Goal: Information Seeking & Learning: Learn about a topic

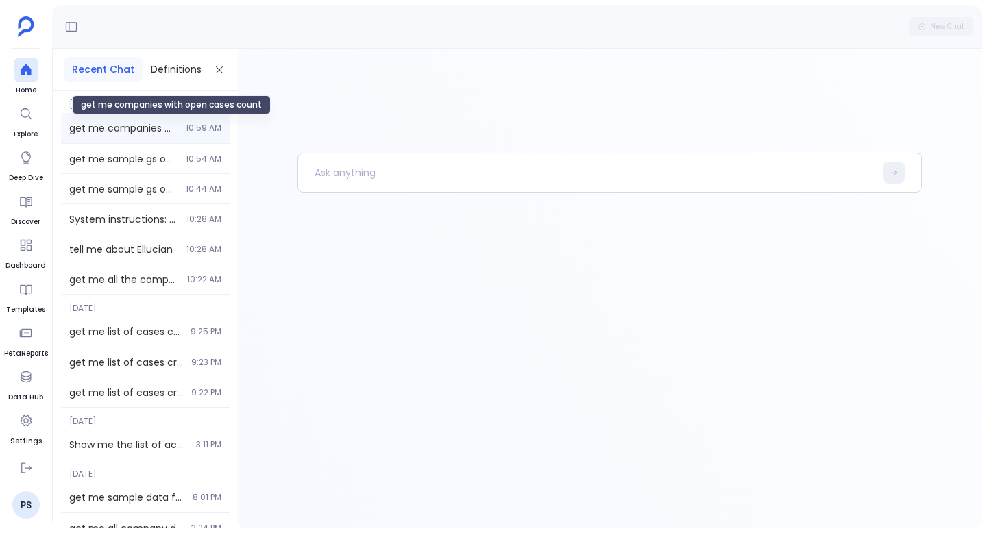
click at [132, 127] on span "get me companies with open cases count" at bounding box center [123, 128] width 108 height 14
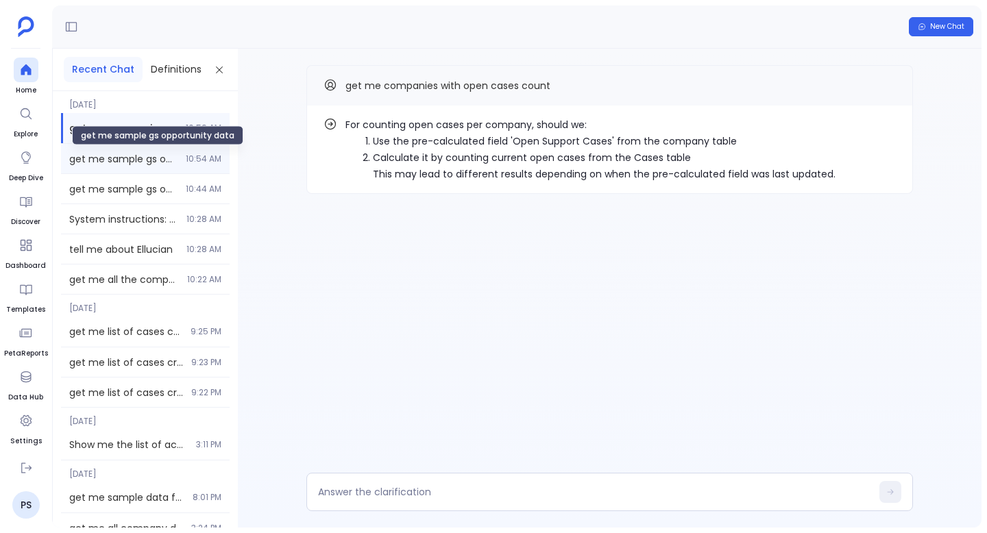
click at [127, 164] on span "get me sample gs opportunity data" at bounding box center [123, 159] width 108 height 14
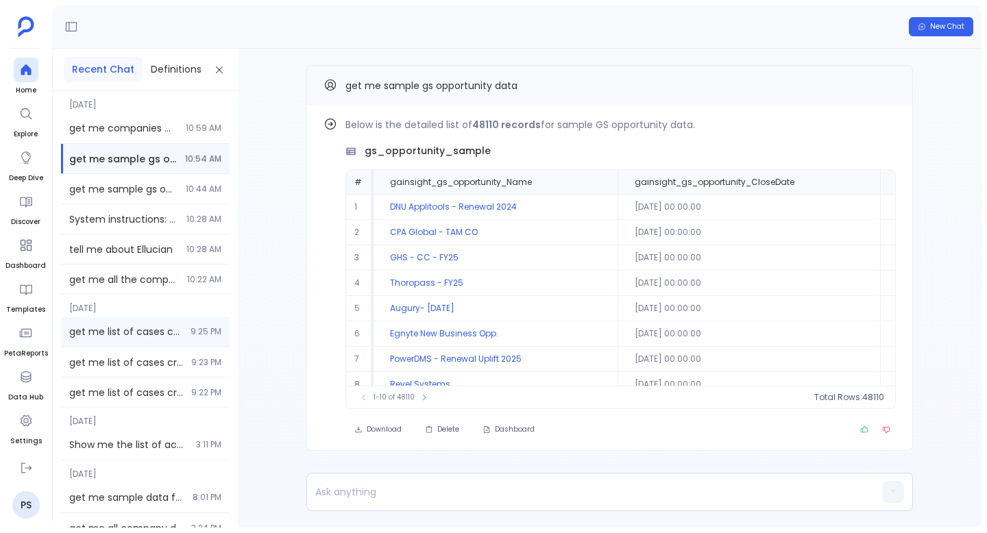
click at [143, 337] on span "get me list of cases created date in last year, not source created date" at bounding box center [125, 332] width 113 height 14
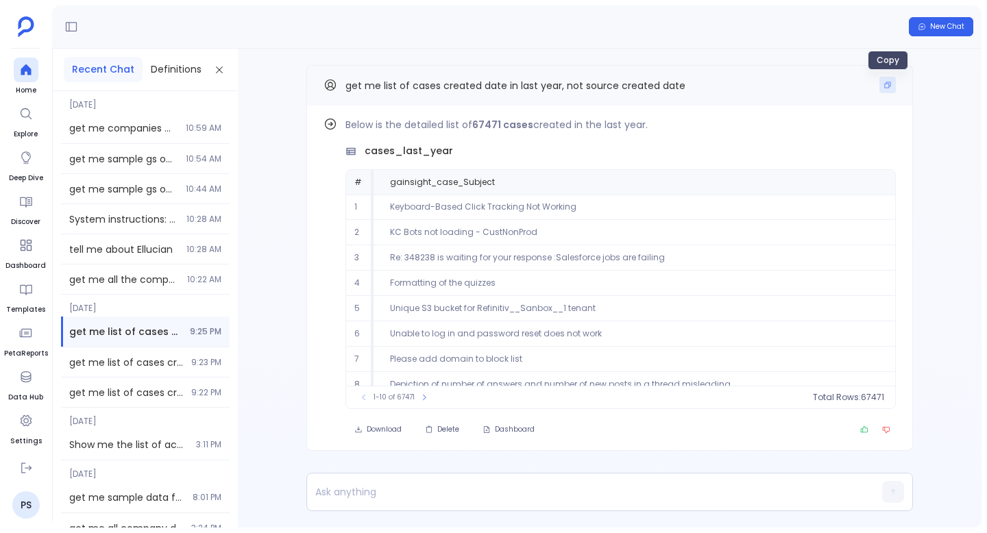
click at [891, 82] on button "Copy" at bounding box center [887, 85] width 16 height 16
click at [943, 27] on span "New Chat" at bounding box center [947, 27] width 34 height 10
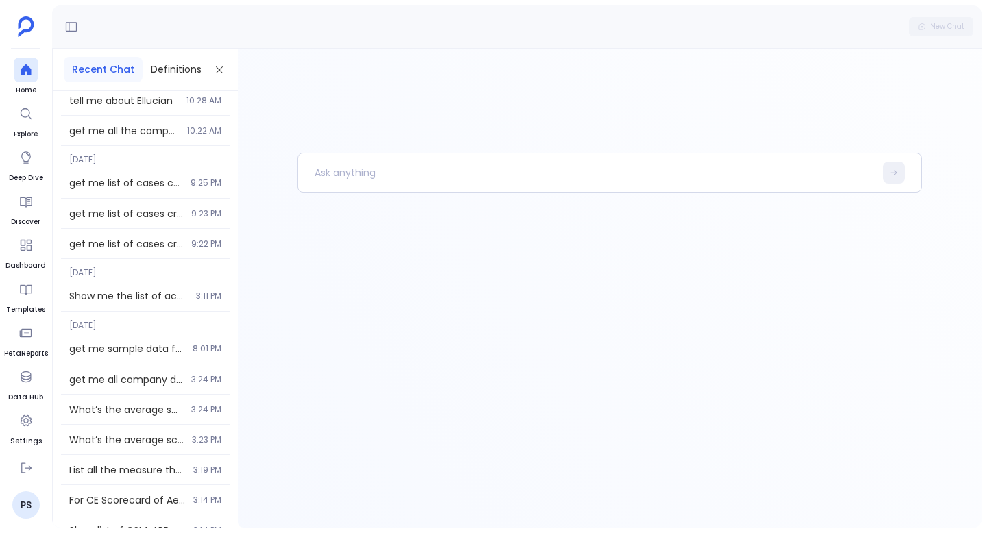
scroll to position [224, 0]
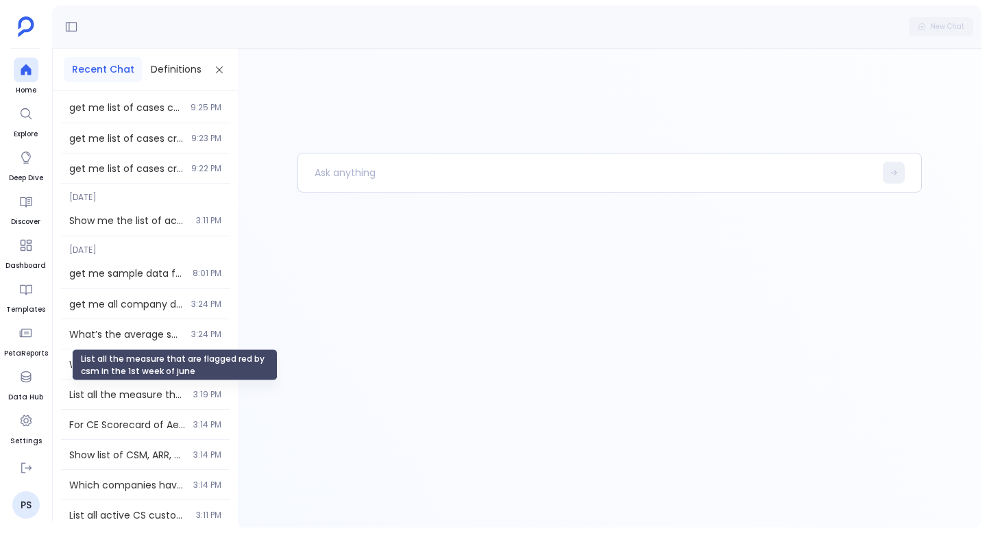
click at [150, 368] on div "List all the measure that are flagged red by csm in the 1st week of june" at bounding box center [175, 365] width 206 height 32
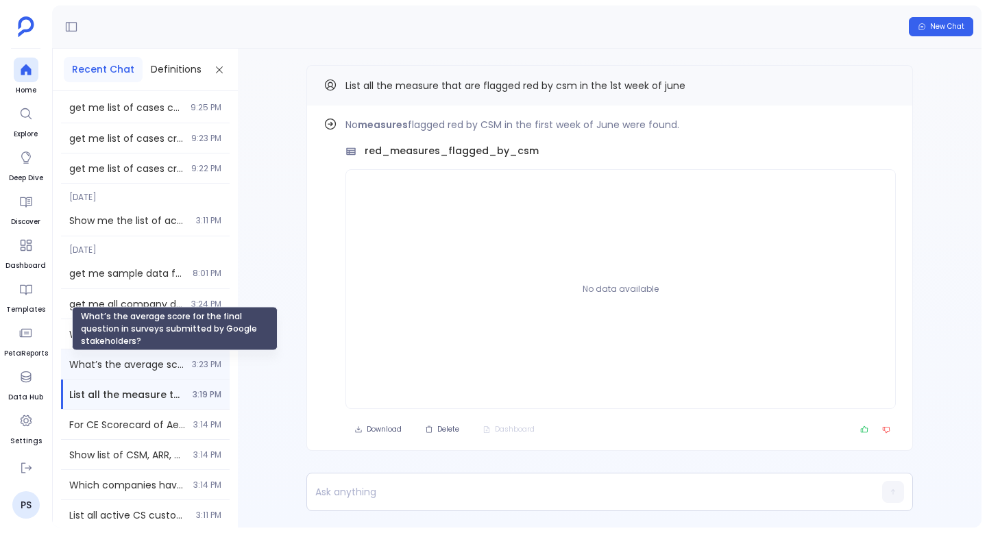
click at [161, 361] on span "What’s the average score for the final question in surveys submitted by Google …" at bounding box center [126, 365] width 114 height 14
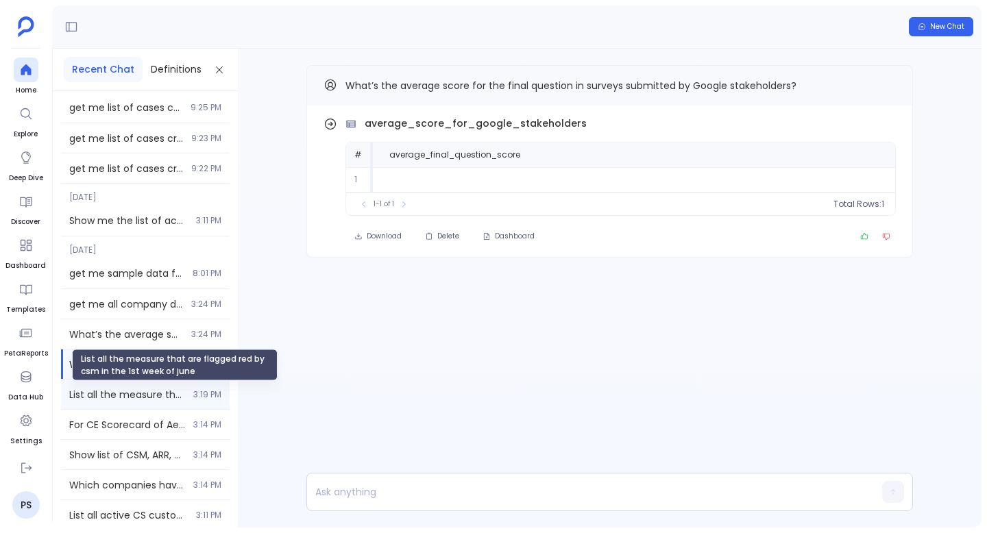
click at [156, 394] on span "List all the measure that are flagged red by csm in the 1st week of june" at bounding box center [127, 395] width 116 height 14
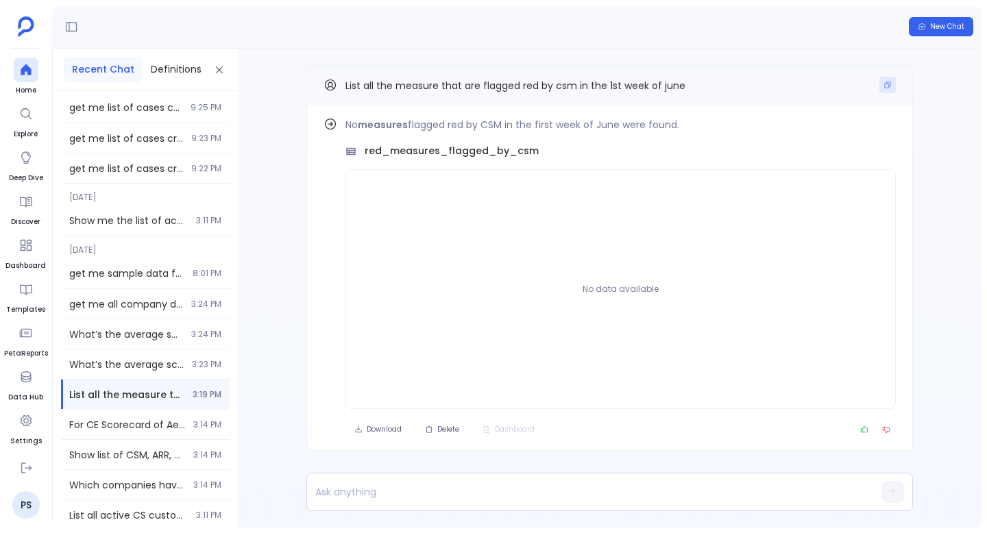
click at [893, 84] on button "Copy" at bounding box center [887, 85] width 16 height 16
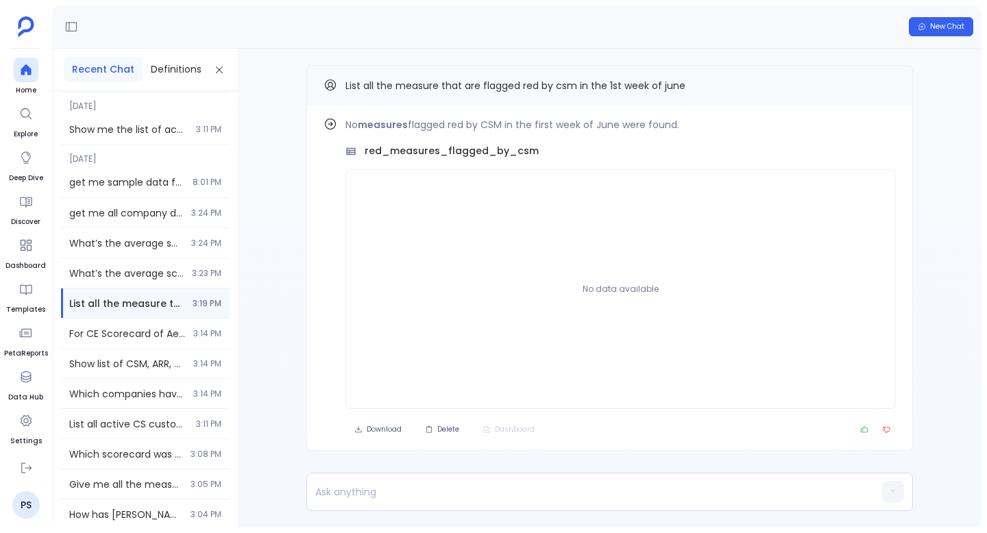
scroll to position [351, 0]
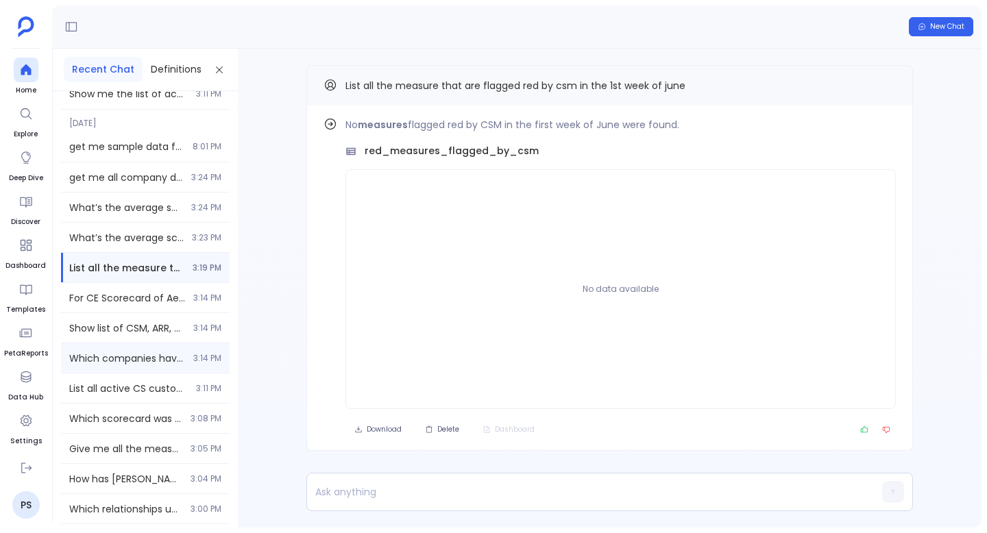
click at [121, 367] on div "Which companies have both a CS Scorecard and Professional Services Scorecard ap…" at bounding box center [145, 357] width 169 height 29
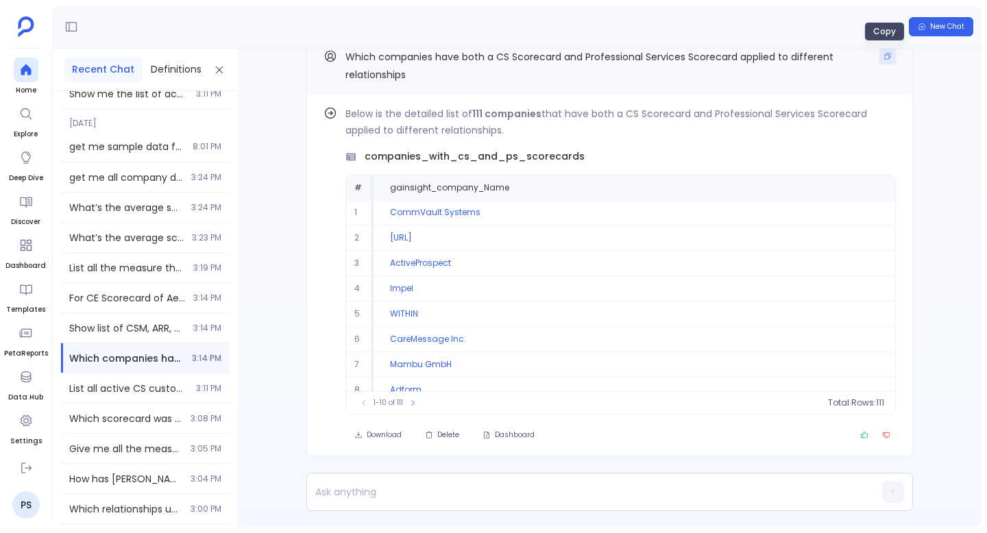
click at [884, 56] on icon "Copy" at bounding box center [887, 56] width 8 height 8
click at [884, 53] on icon "Copy" at bounding box center [887, 56] width 6 height 6
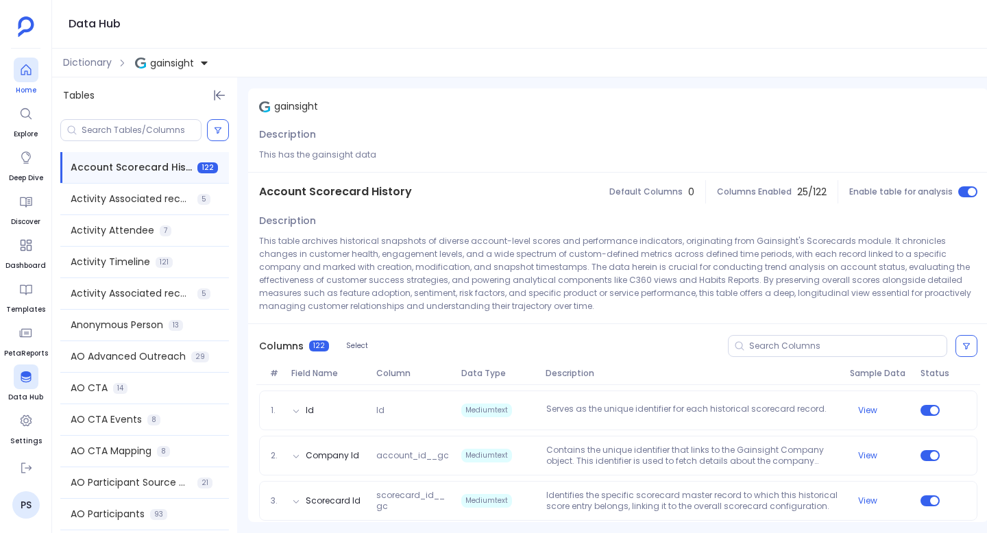
click at [17, 79] on div at bounding box center [26, 70] width 25 height 25
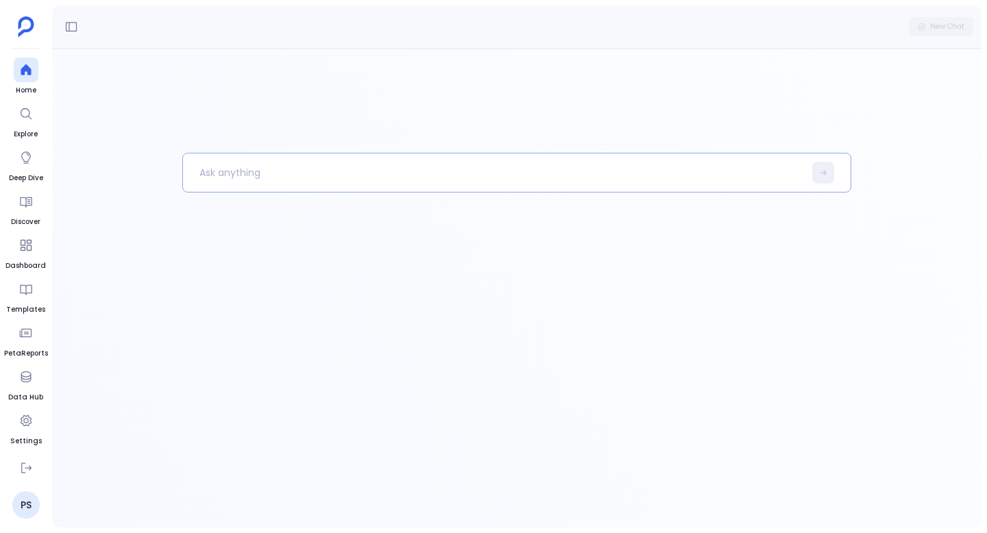
click at [244, 173] on p at bounding box center [493, 173] width 621 height 36
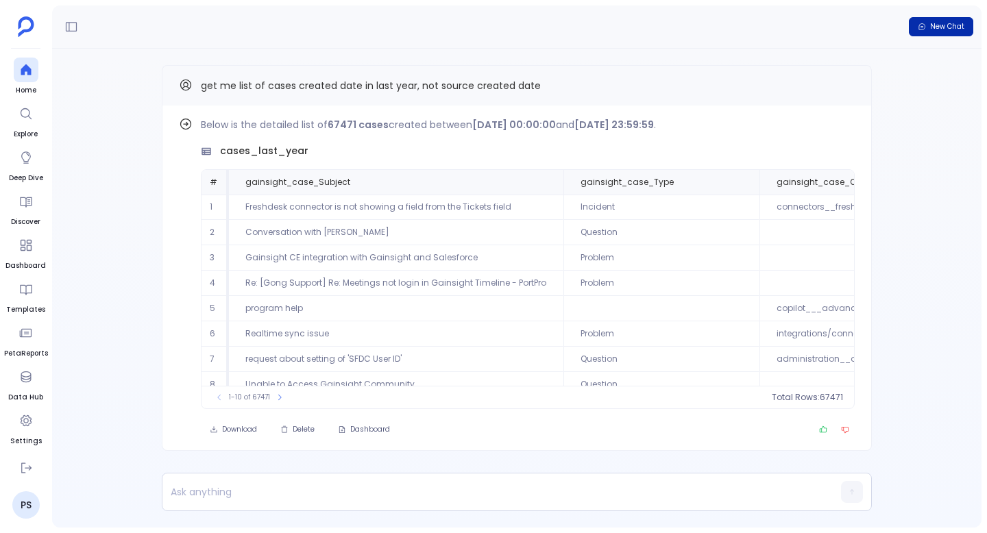
click at [941, 30] on span "New Chat" at bounding box center [947, 27] width 34 height 10
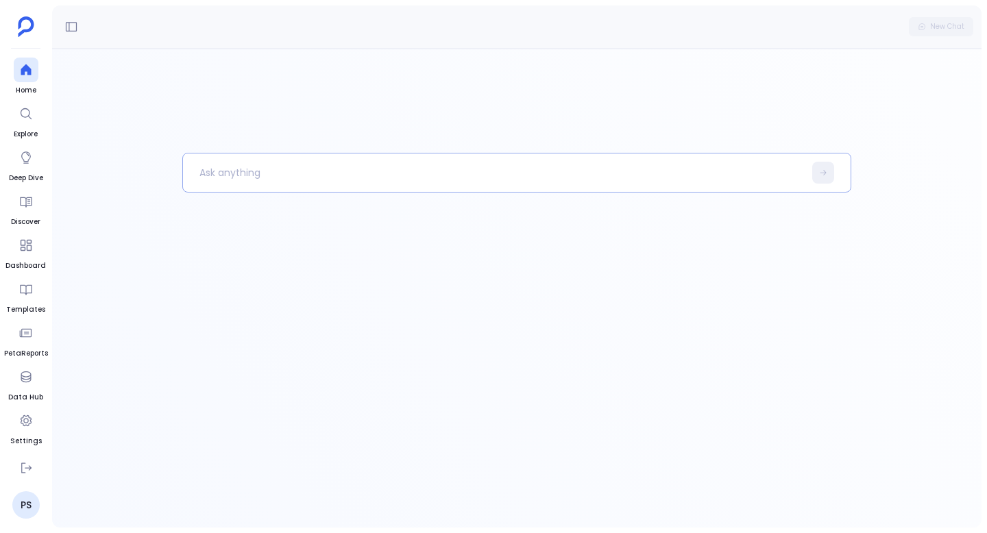
click at [348, 181] on p at bounding box center [493, 173] width 621 height 36
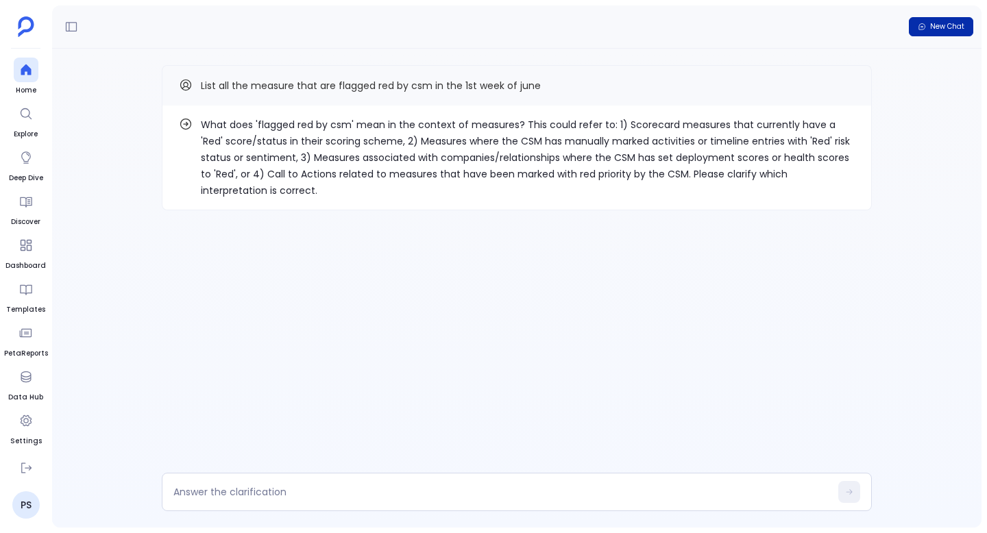
click at [946, 24] on span "New Chat" at bounding box center [947, 27] width 34 height 10
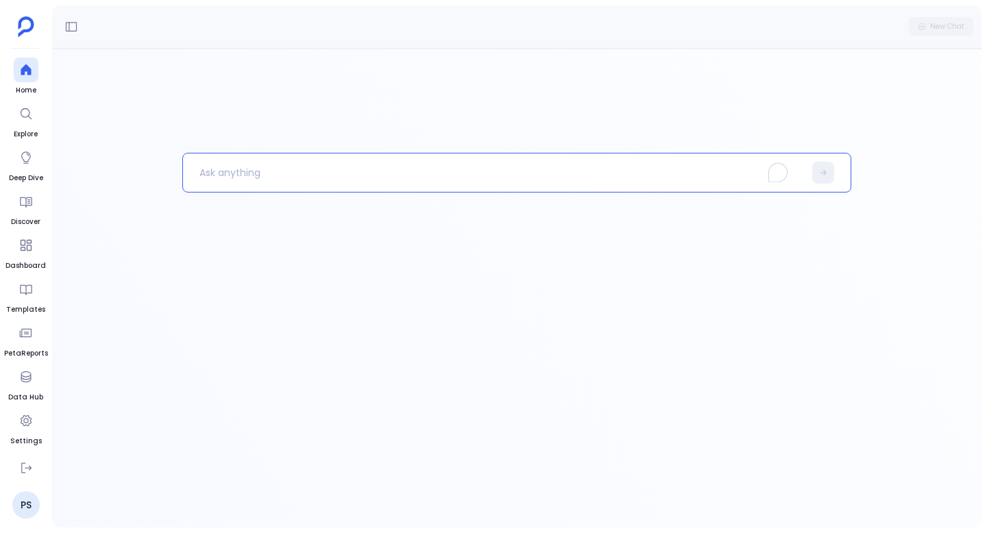
click at [292, 174] on p "To enrich screen reader interactions, please activate Accessibility in Grammarl…" at bounding box center [493, 173] width 621 height 36
